Goal: Transaction & Acquisition: Purchase product/service

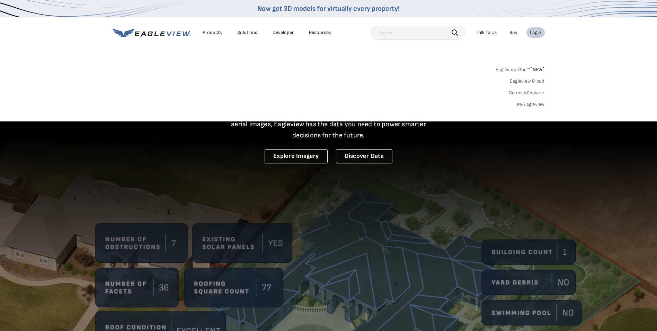
click at [534, 104] on link "MyEagleview" at bounding box center [531, 104] width 28 height 6
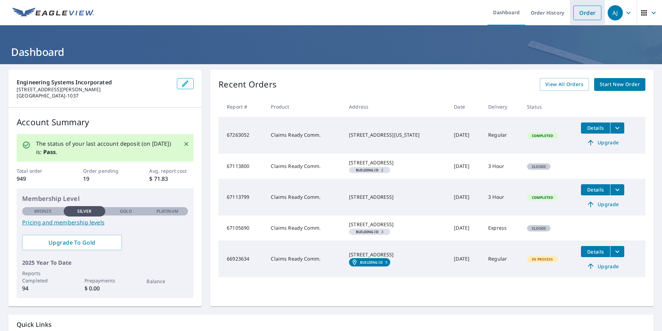
click at [577, 14] on link "Order" at bounding box center [588, 13] width 28 height 15
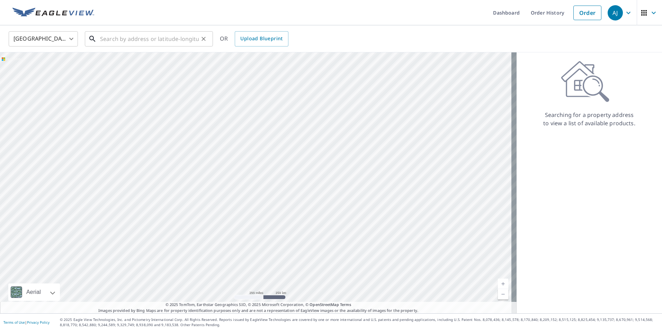
click at [112, 38] on input "text" at bounding box center [149, 38] width 99 height 19
paste input "60-130 NW 62ND STREET"
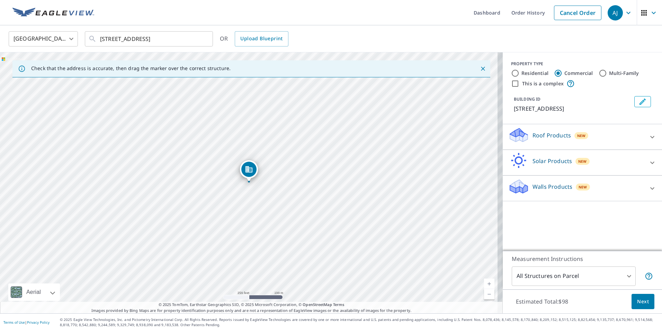
click at [316, 38] on div "United States US ​ 60-130 NW 62ND STREET, Gainesille, FL ​ OR Upload Blueprint" at bounding box center [328, 38] width 651 height 16
click at [584, 43] on div "United States US ​ 60-130 NW 62ND STREET, Gainesille, FL ​ OR Upload Blueprint" at bounding box center [328, 38] width 651 height 16
click at [250, 168] on icon "Dropped pin, building 1, Commercial property, 130 NW 62nd St Gainesville, FL 32…" at bounding box center [249, 169] width 7 height 6
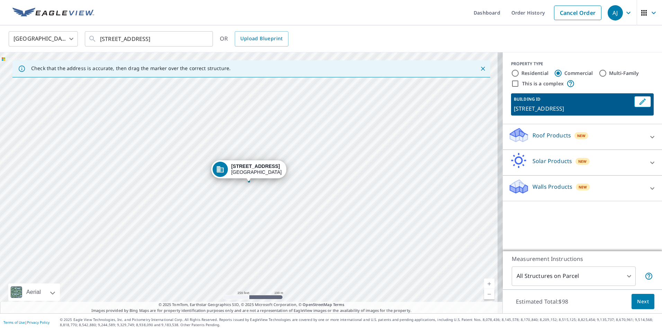
click at [215, 144] on div "130 NW 62nd St Gainesville, FL 32607" at bounding box center [251, 182] width 503 height 261
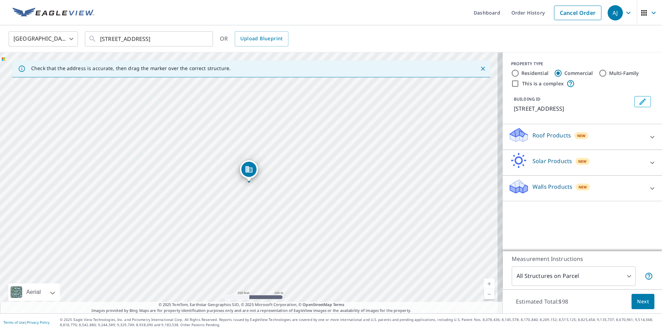
click at [215, 144] on div "130 NW 62nd St Gainesville, FL 32607" at bounding box center [251, 182] width 503 height 261
click at [267, 184] on div "130 NW 62nd St Gainesville, FL 32607" at bounding box center [251, 182] width 503 height 261
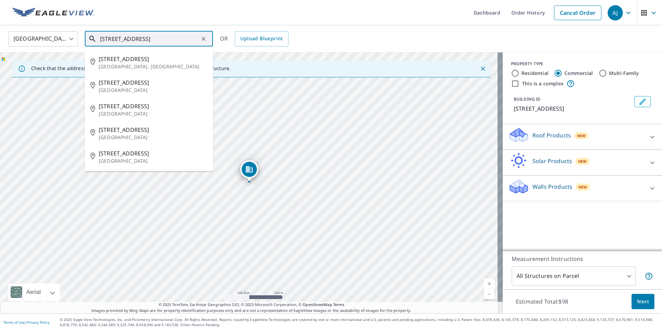
click at [104, 38] on input "60-130 NW 62ND STREET, Gainesille, FL" at bounding box center [149, 38] width 99 height 19
click at [164, 37] on input "60-130 NW 62ND STREET, Gainesille, FL" at bounding box center [149, 38] width 99 height 19
click at [182, 39] on input "60-130 NW 62ND STREET, Gainesille, FL" at bounding box center [149, 38] width 99 height 19
click at [550, 225] on div "PROPERTY TYPE Residential Commercial Multi-Family This is a complex BUILDING ID…" at bounding box center [582, 151] width 159 height 198
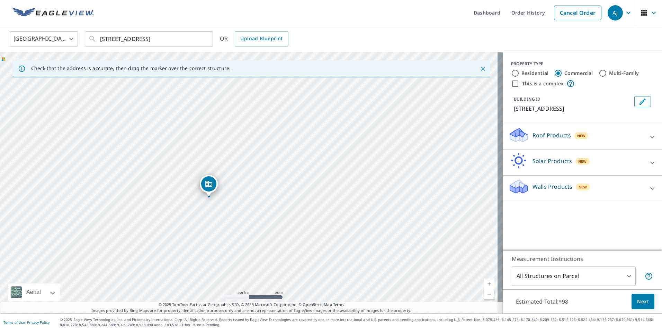
click at [239, 233] on div "130 NW 62nd St Gainesville, FL 32607" at bounding box center [251, 182] width 503 height 261
click at [264, 212] on div "130 NW 62nd St Gainesville, FL 32607" at bounding box center [251, 182] width 503 height 261
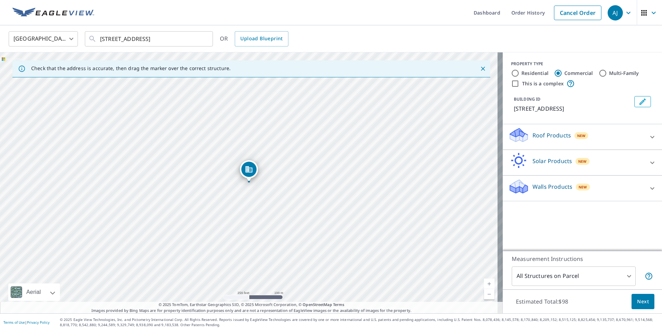
click at [264, 212] on div "130 NW 62nd St Gainesville, FL 32607" at bounding box center [251, 182] width 503 height 261
click at [246, 169] on icon "Dropped pin, building 1, Commercial property, 130 NW 62nd St Gainesville, FL 32…" at bounding box center [249, 169] width 7 height 6
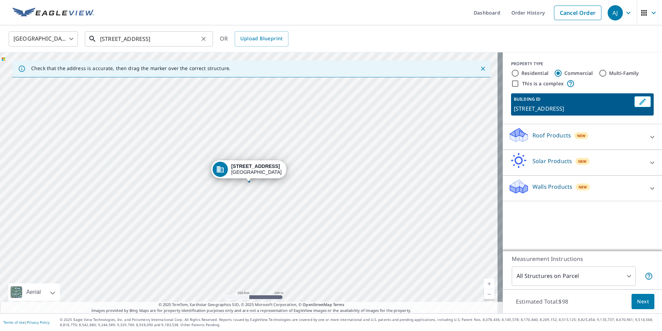
click at [111, 39] on input "60-130 NW 62ND STREET, Gainesille, FL" at bounding box center [149, 38] width 99 height 19
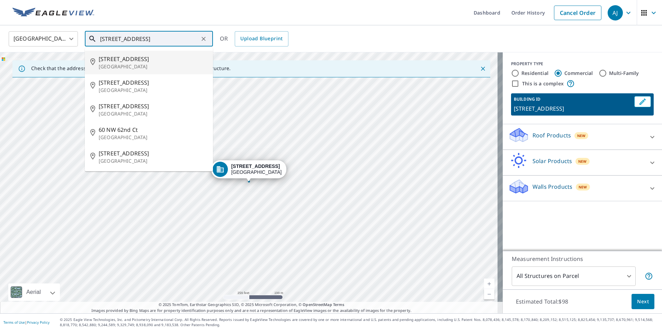
click at [131, 61] on span "60 NW 62nd St" at bounding box center [153, 59] width 109 height 8
type input "60 NW 62nd St Gainesville, FL 32607"
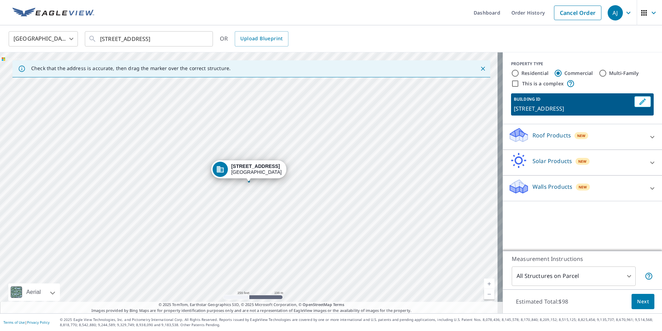
click at [245, 188] on div "60 NW 62nd St Gainesville, FL 32607" at bounding box center [251, 182] width 503 height 261
click at [214, 181] on div "60 NW 62nd St Gainesville, FL 32607" at bounding box center [250, 170] width 76 height 21
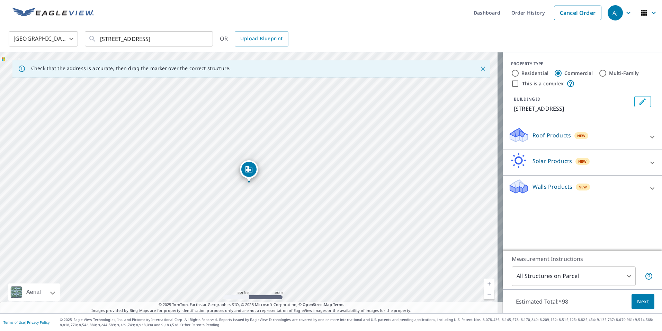
click at [249, 171] on icon "Dropped pin, building 1, Commercial property, 60 NW 62nd St Gainesville, FL 326…" at bounding box center [249, 169] width 8 height 8
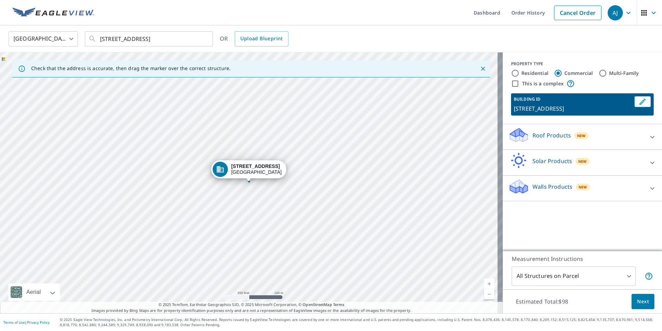
click at [552, 136] on p "Roof Products" at bounding box center [552, 135] width 38 height 8
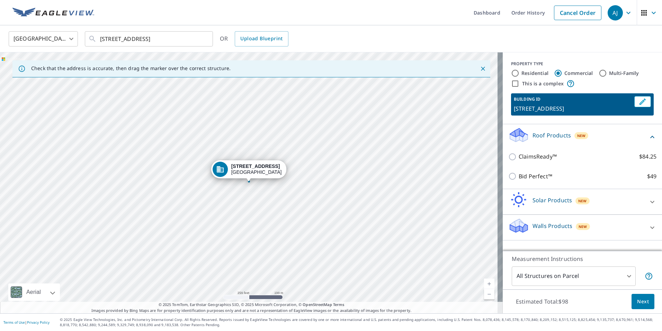
click at [556, 104] on div "BUILDING ID 60 NW 62nd St, Gainesville, FL, 32607" at bounding box center [573, 104] width 118 height 17
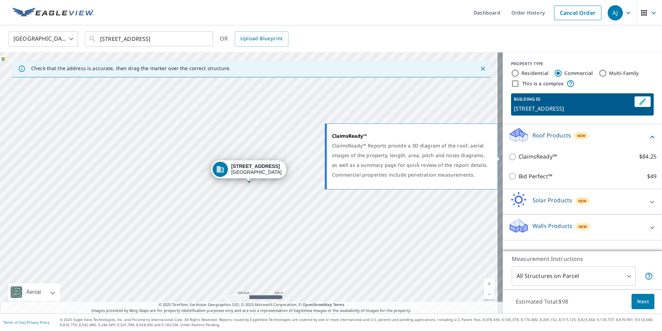
click at [541, 157] on p "ClaimsReady™" at bounding box center [538, 156] width 38 height 9
click at [519, 157] on input "ClaimsReady™ $84.25" at bounding box center [514, 156] width 10 height 8
checkbox input "true"
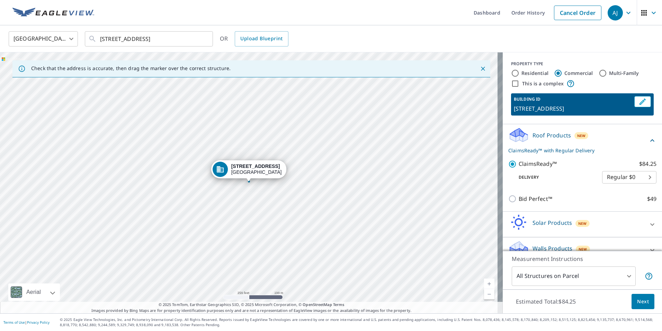
click at [535, 109] on p "60 NW 62nd St, Gainesville, FL, 32607" at bounding box center [573, 108] width 118 height 8
click at [112, 40] on input "60 NW 62nd St Gainesville, FL 32607" at bounding box center [149, 38] width 99 height 19
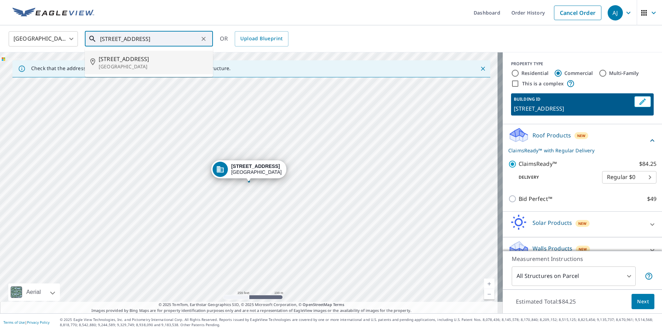
click at [205, 39] on icon "Clear" at bounding box center [203, 38] width 7 height 7
paste input "60-130 NW 62ND STREET"
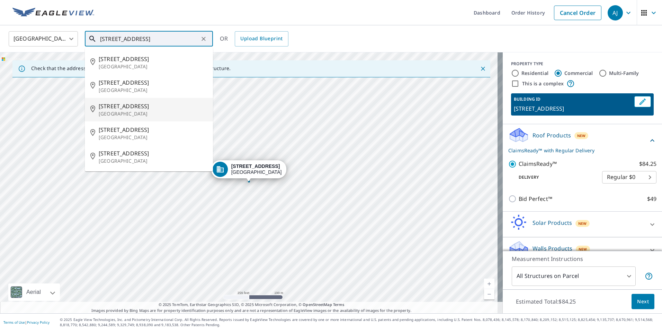
type input "60-130 NW 62ND STREET"
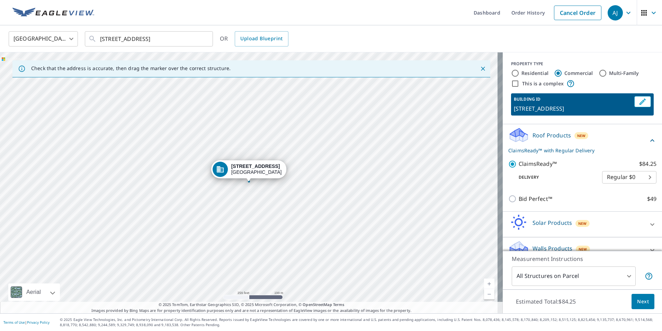
click at [227, 189] on div "60 NW 62nd St Gainesville, FL 32607" at bounding box center [251, 182] width 503 height 261
